Goal: Information Seeking & Learning: Learn about a topic

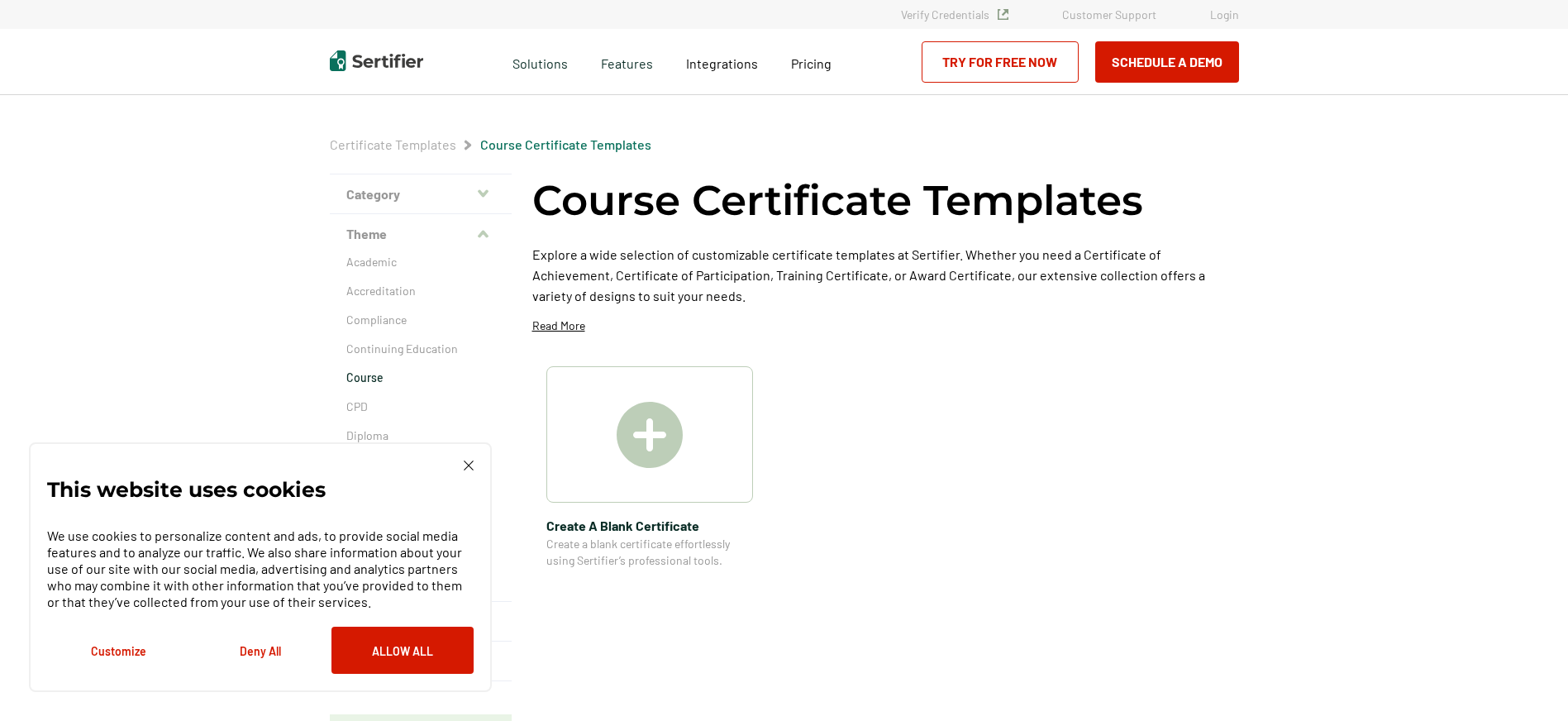
click at [470, 465] on img at bounding box center [468, 465] width 10 height 10
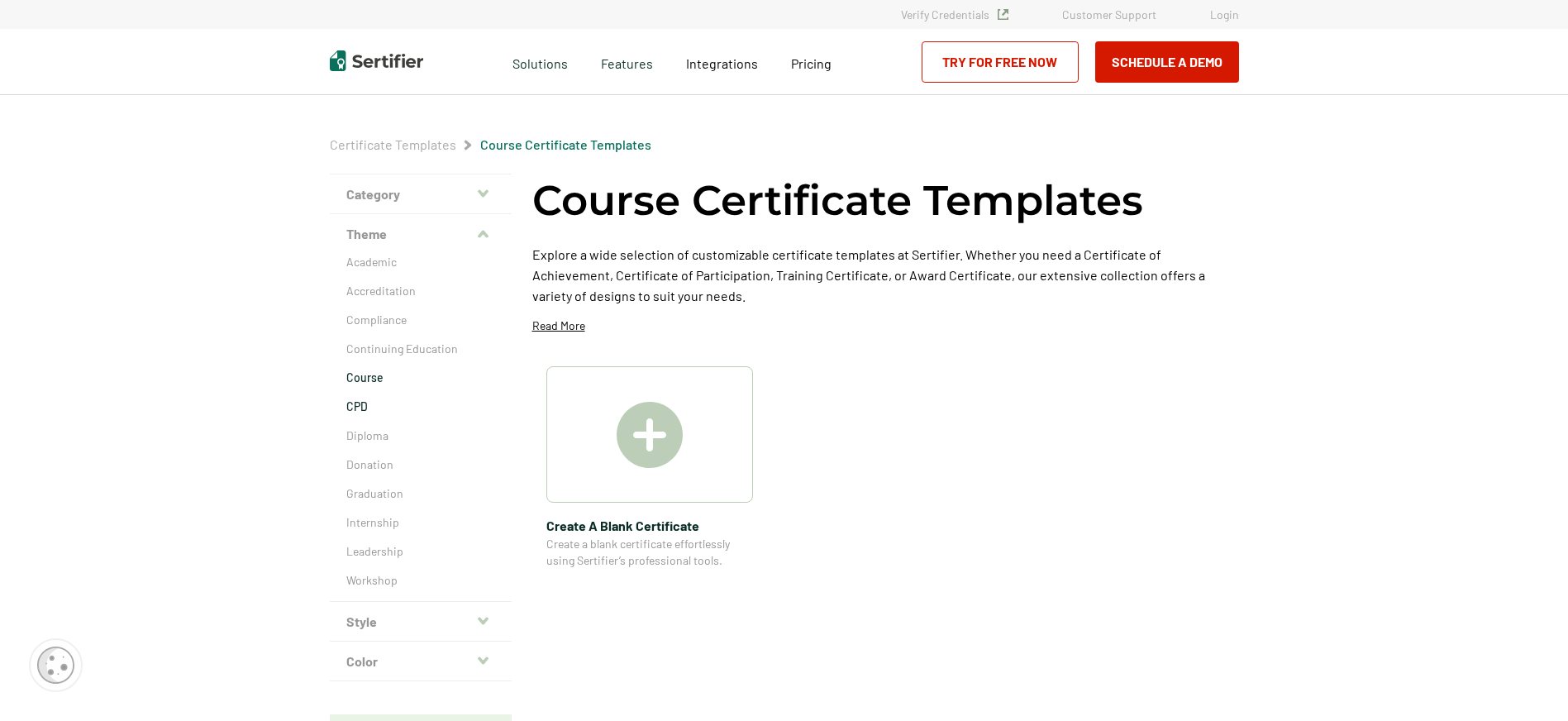
click at [362, 407] on p "CPD" at bounding box center [421, 407] width 149 height 17
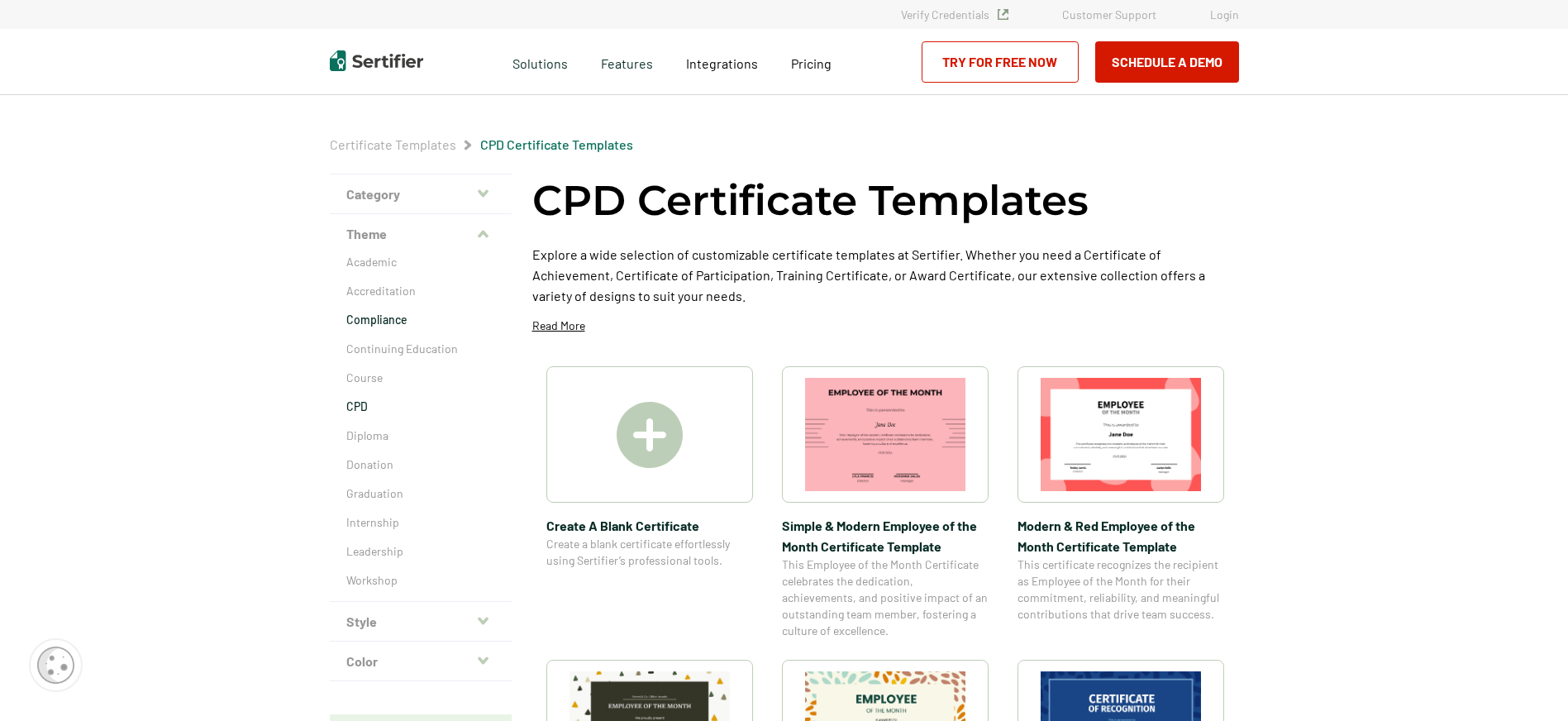
click at [375, 316] on p "Compliance" at bounding box center [421, 320] width 149 height 17
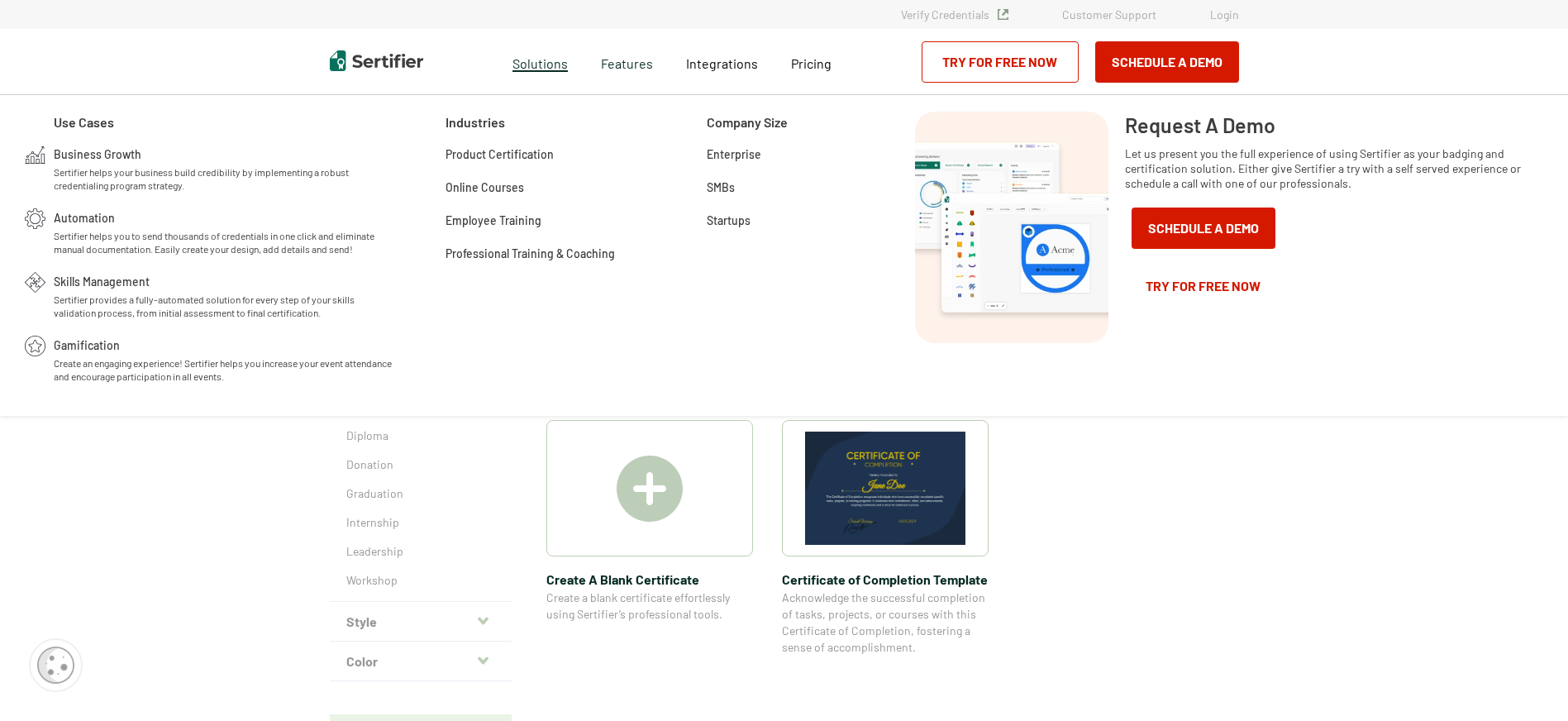
click at [551, 67] on span "Solutions" at bounding box center [540, 61] width 55 height 20
click at [107, 157] on span "Business Growth" at bounding box center [97, 153] width 87 height 17
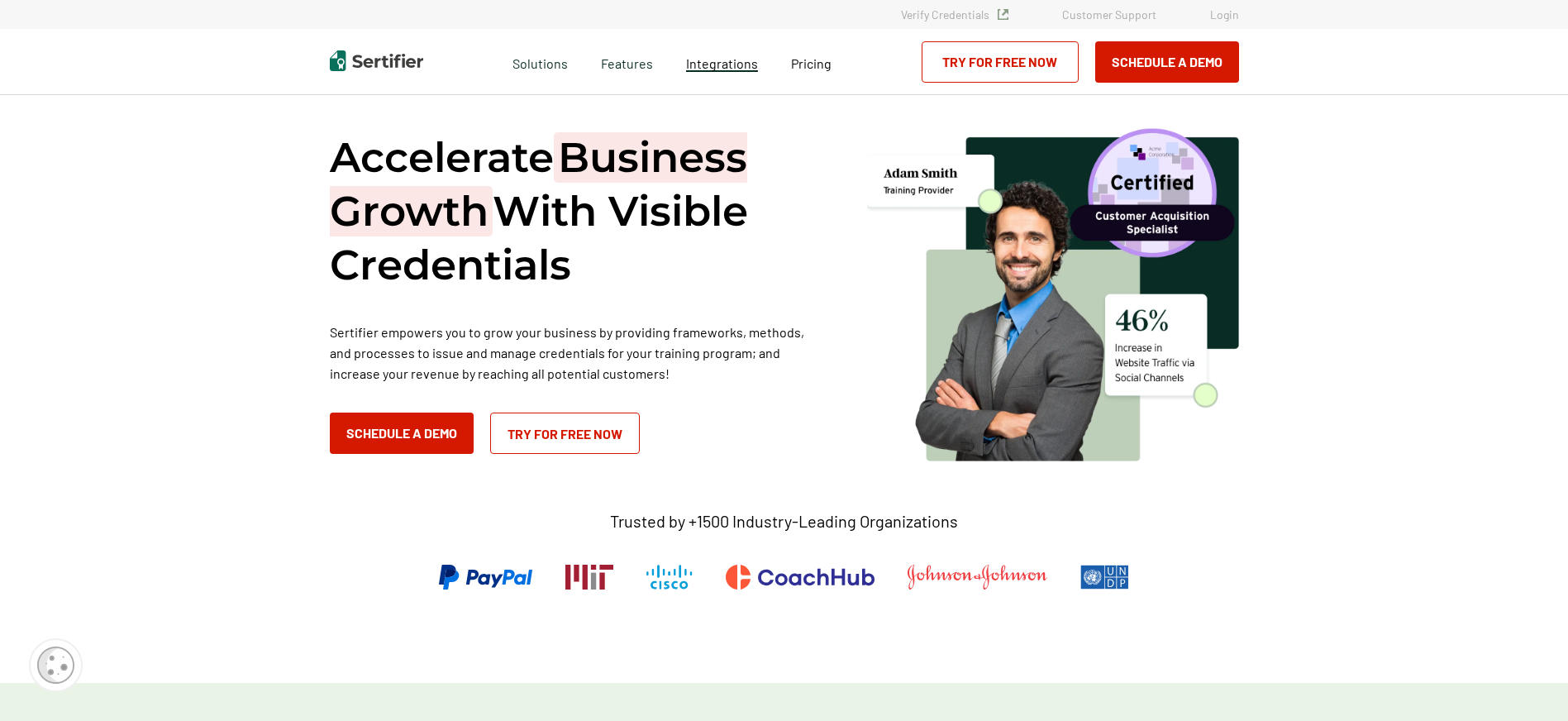
click at [739, 70] on span "Integrations" at bounding box center [722, 63] width 72 height 16
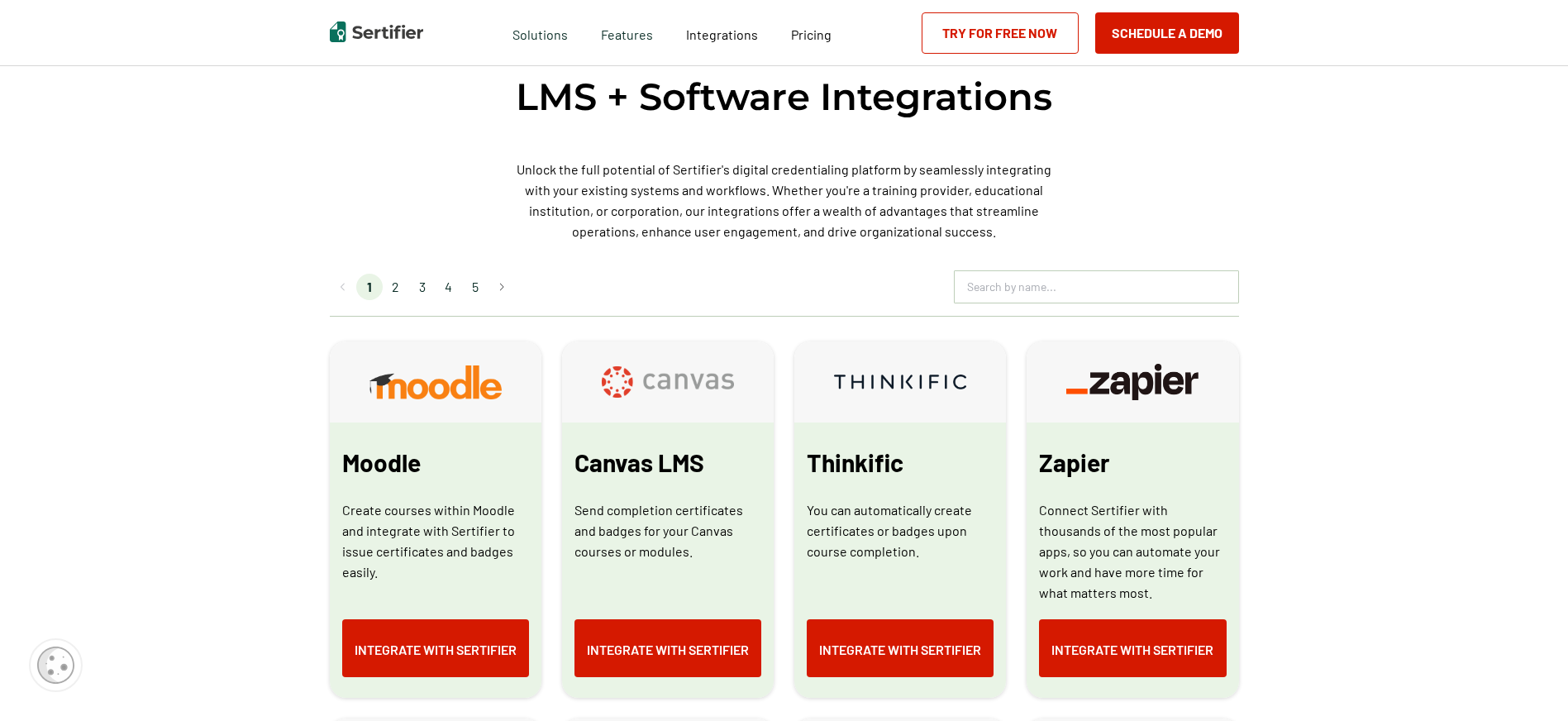
scroll to position [635, 0]
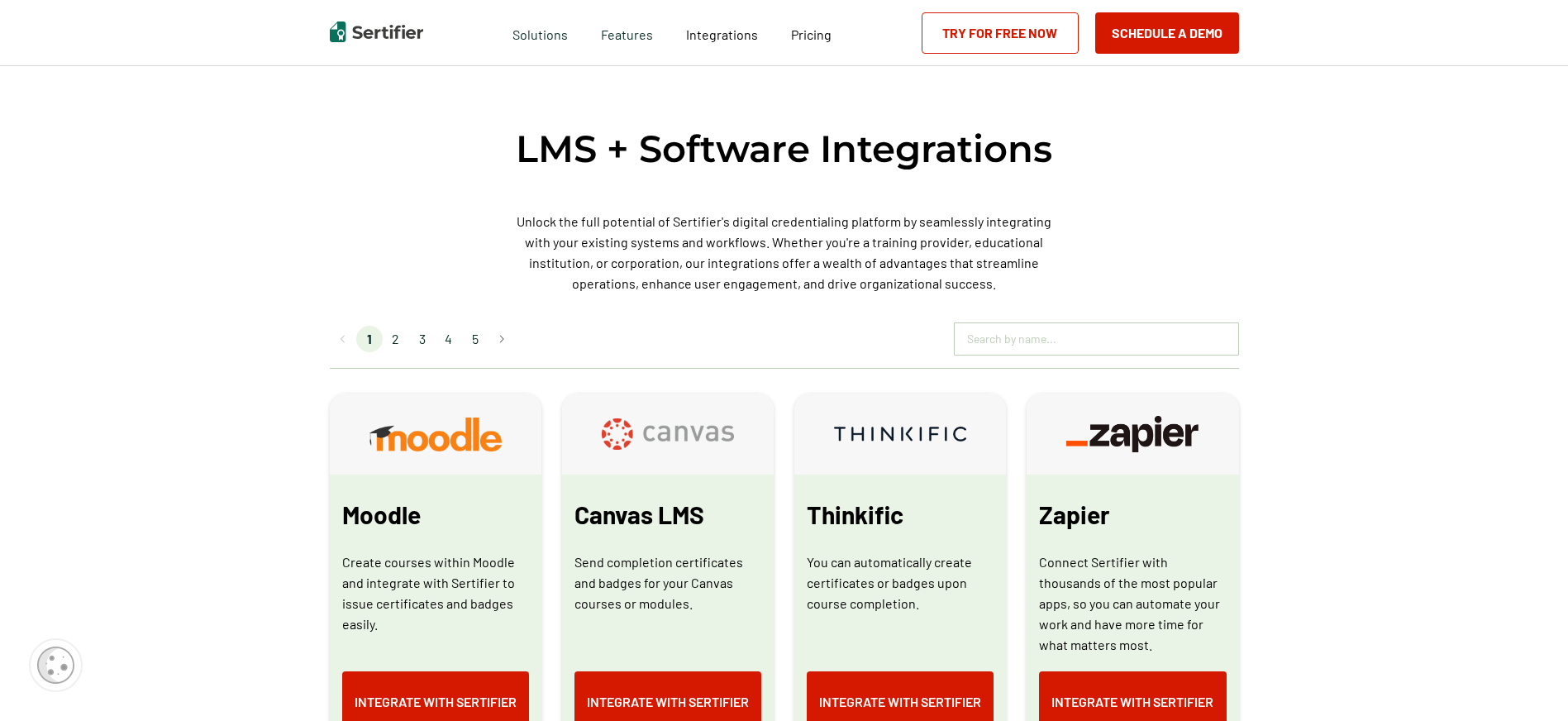
click at [1065, 345] on input "text" at bounding box center [1096, 338] width 284 height 25
type input "intellum"
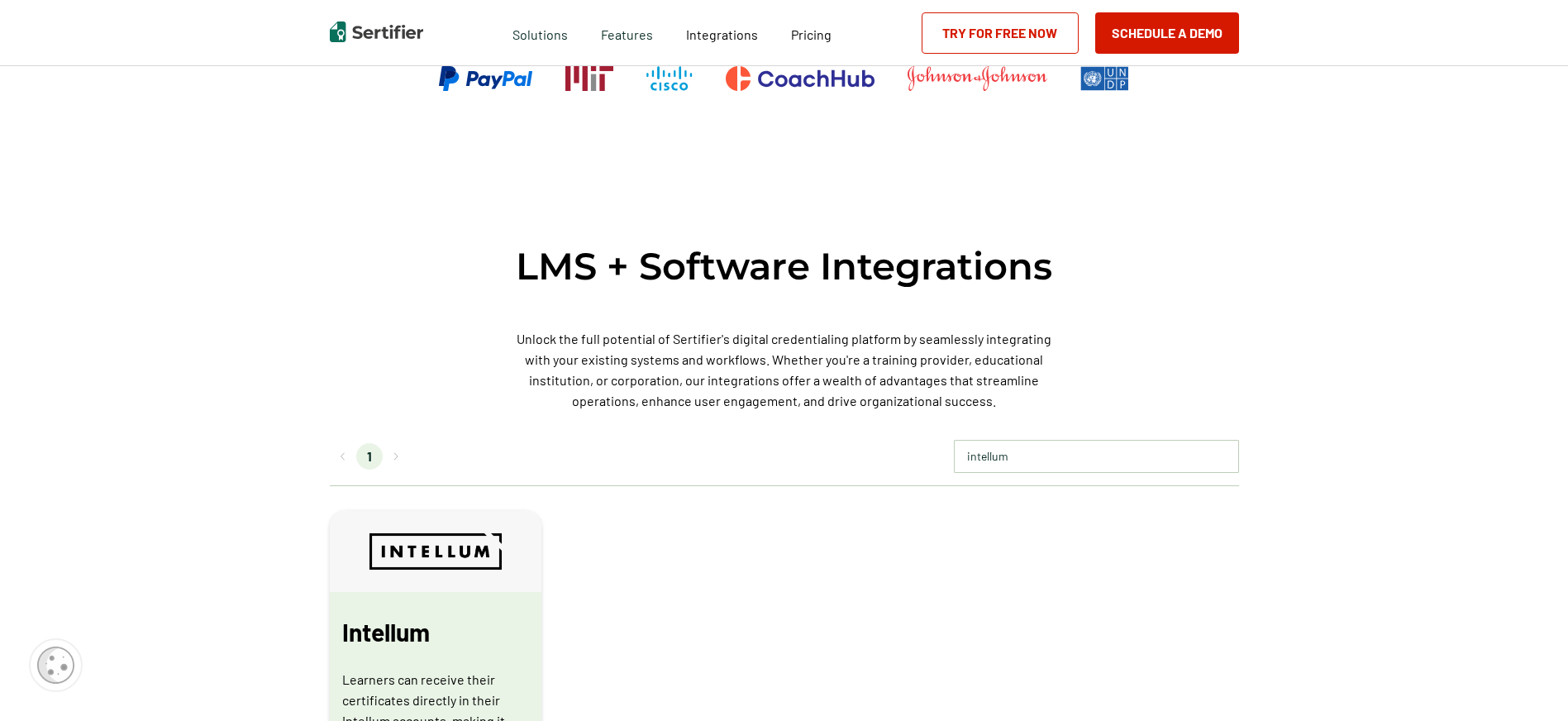
scroll to position [347, 0]
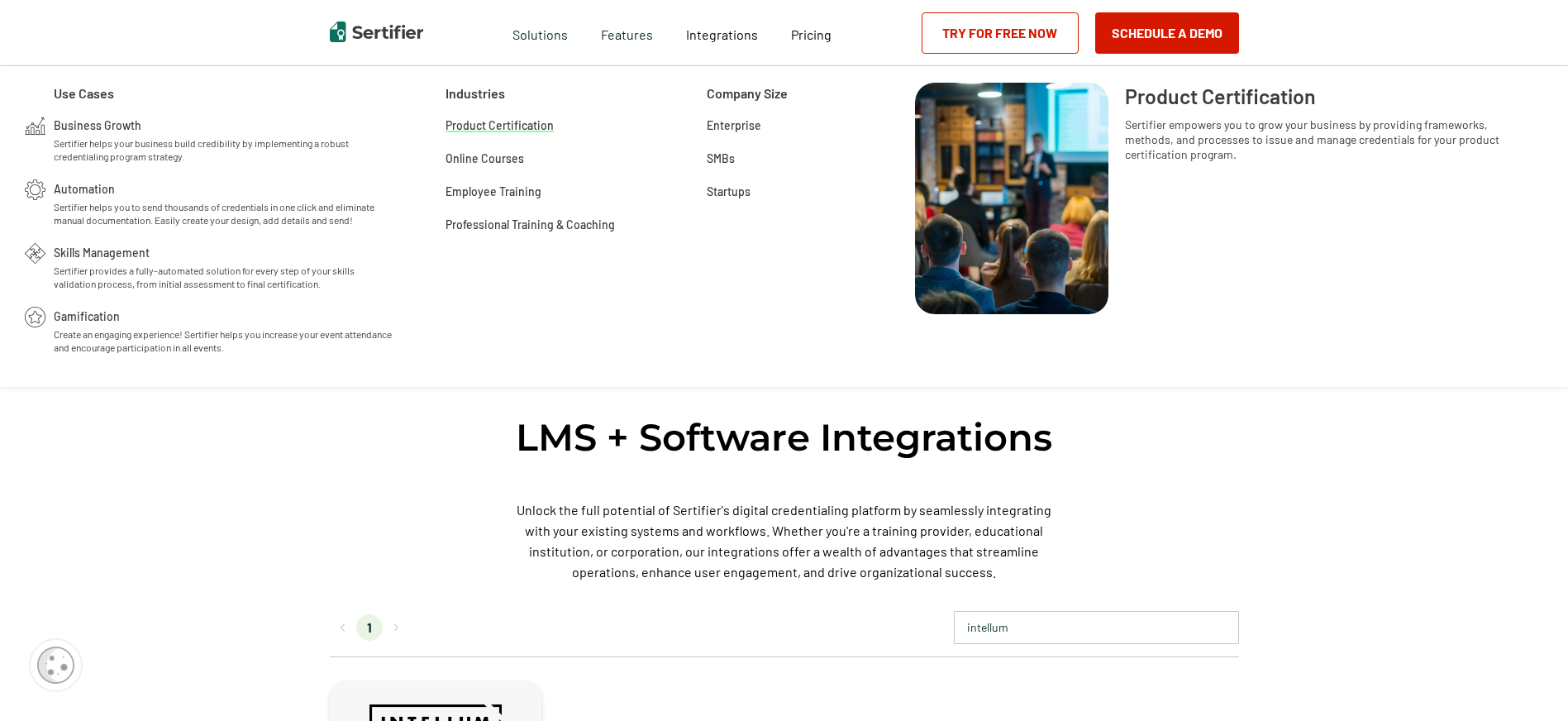
click at [517, 124] on span "Product Certification" at bounding box center [500, 125] width 108 height 17
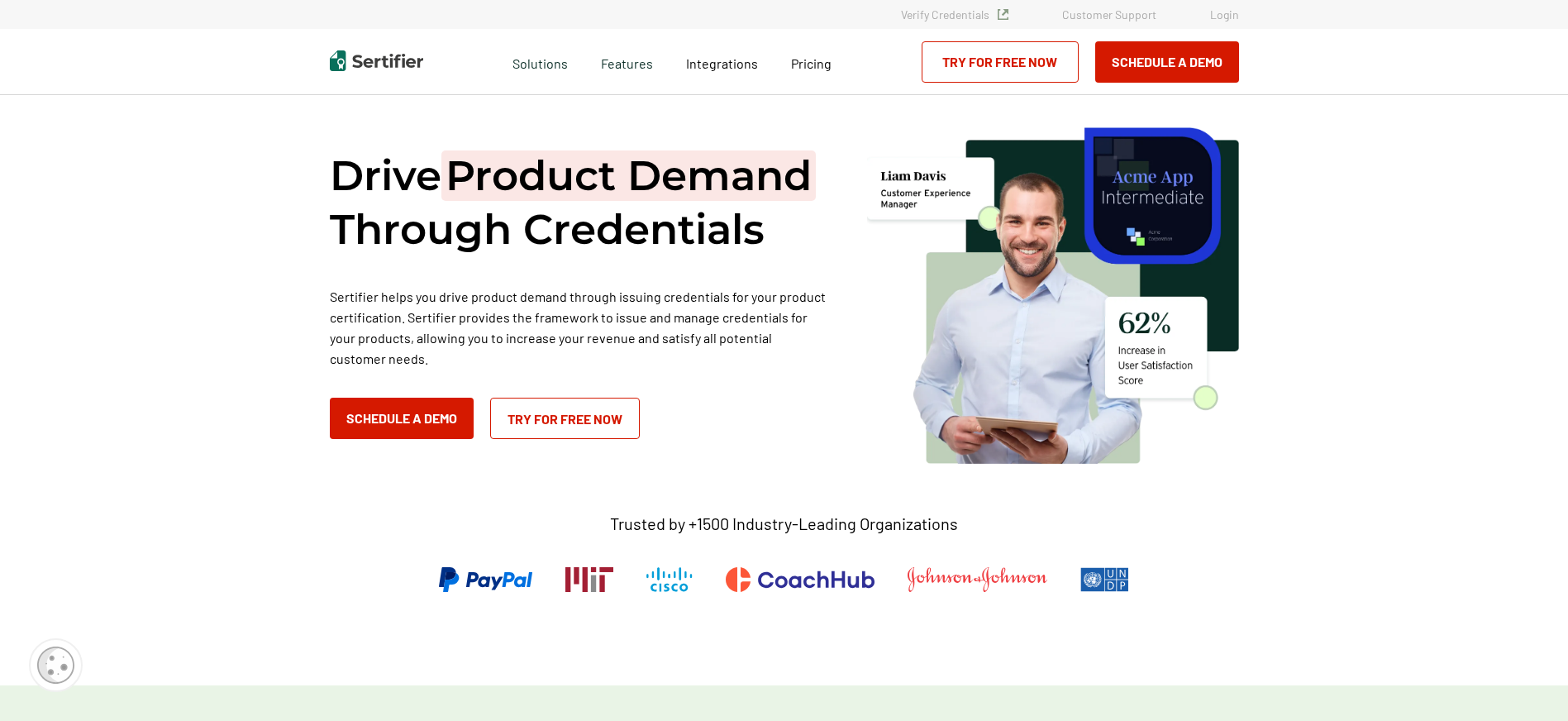
click at [790, 439] on div "Drive Product Demand Through Credentials Sertifier helps you drive product dema…" at bounding box center [577, 294] width 496 height 290
